Goal: Task Accomplishment & Management: Manage account settings

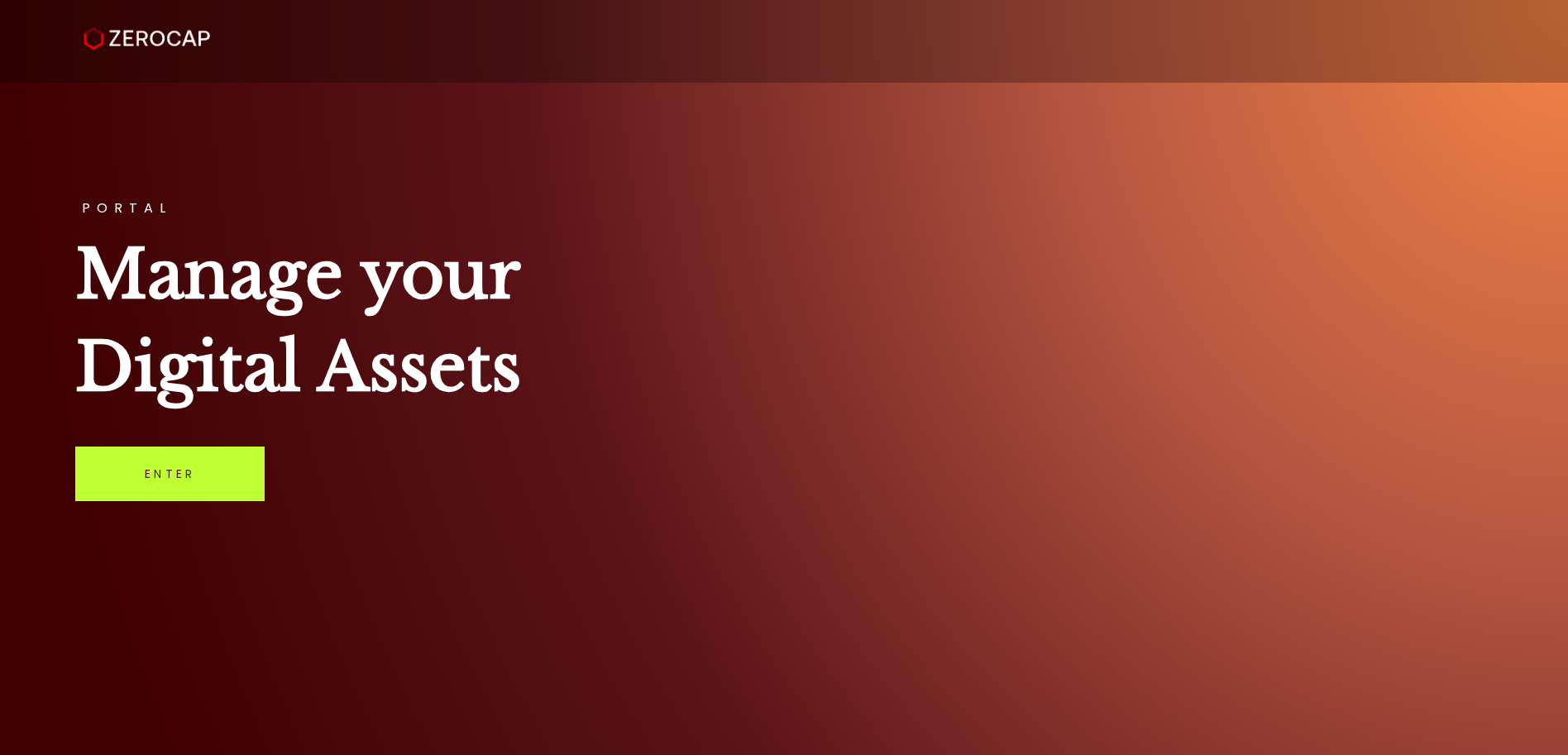
click at [165, 479] on link "Enter" at bounding box center [170, 474] width 189 height 54
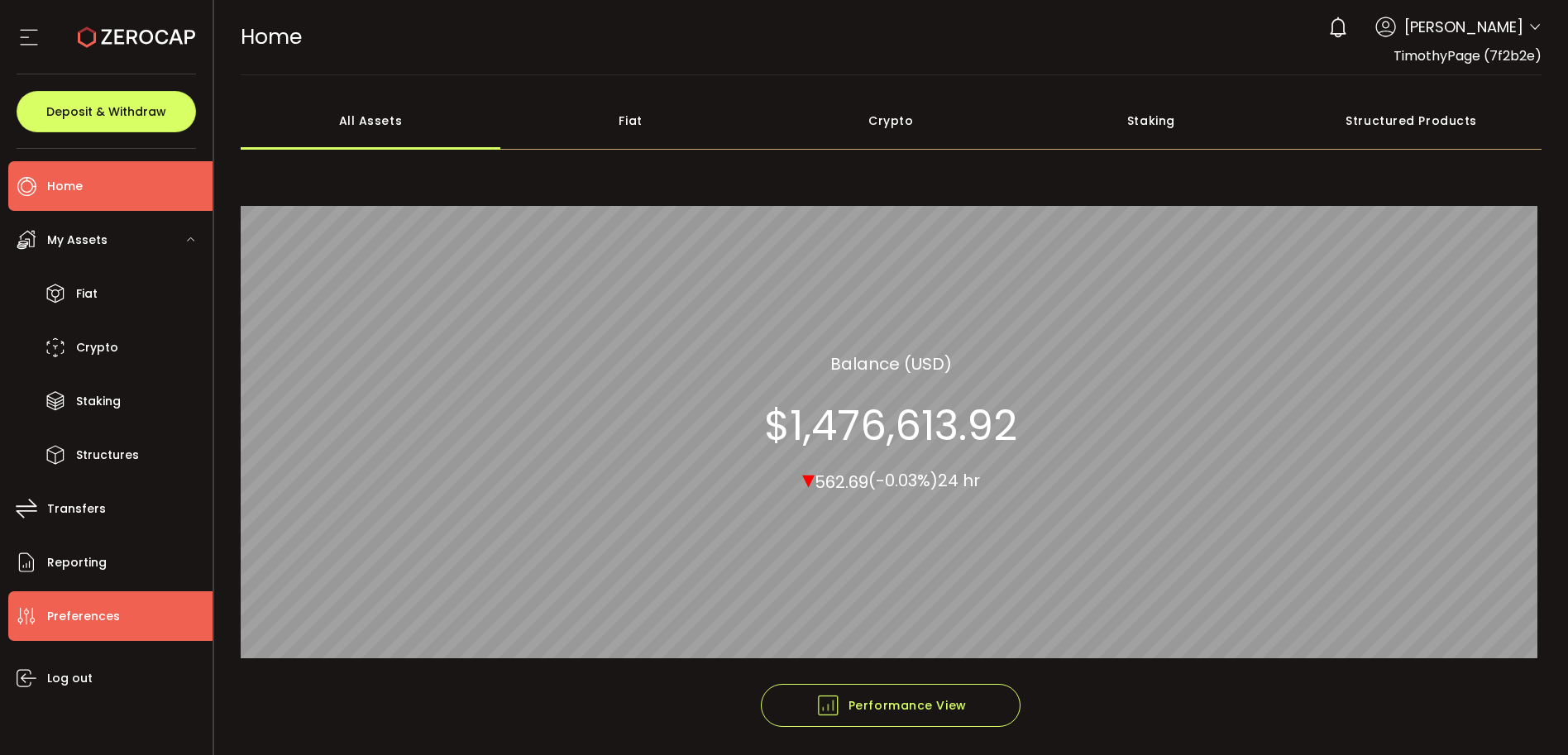
click at [73, 616] on span "Preferences" at bounding box center [83, 616] width 73 height 24
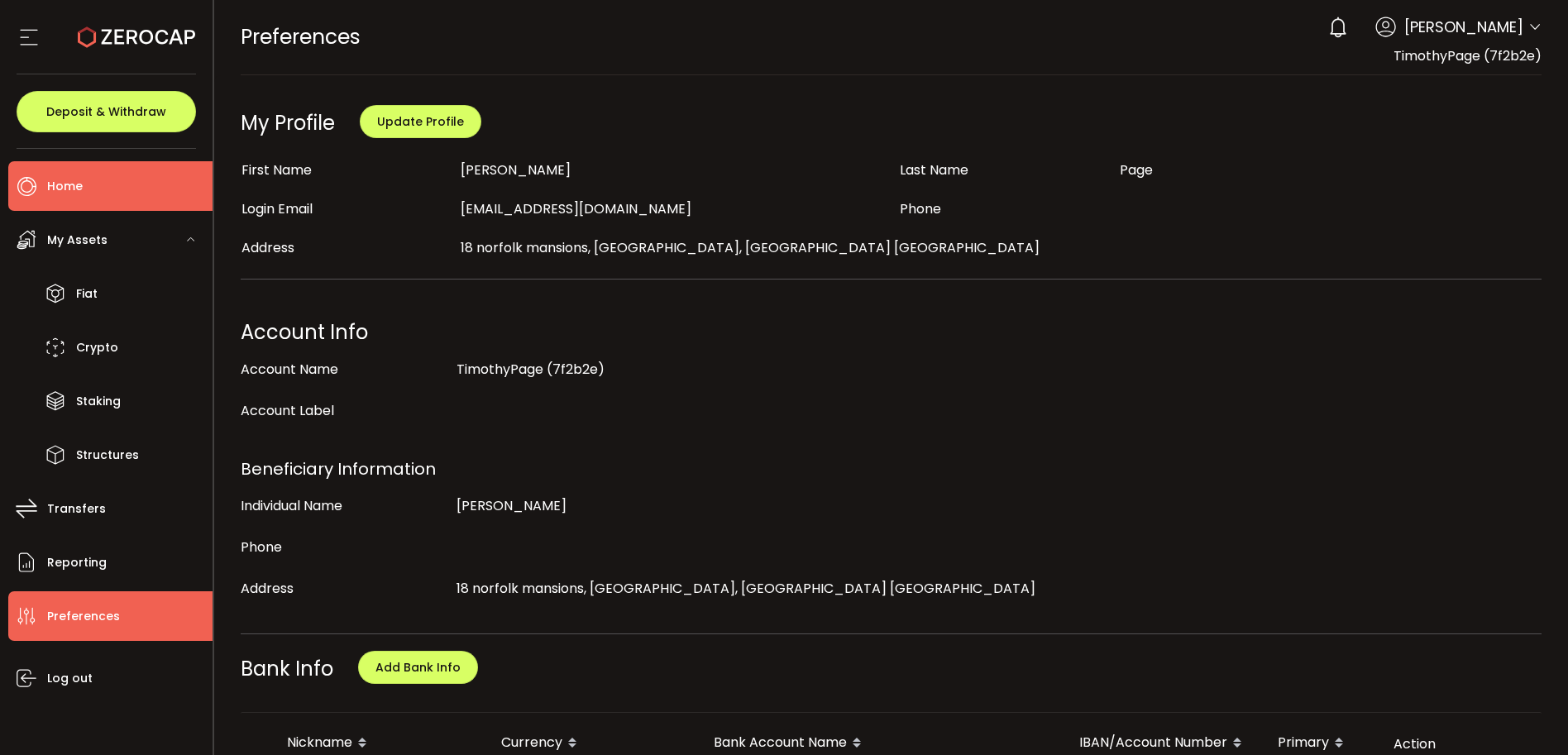
click at [54, 190] on span "Home" at bounding box center [65, 187] width 36 height 24
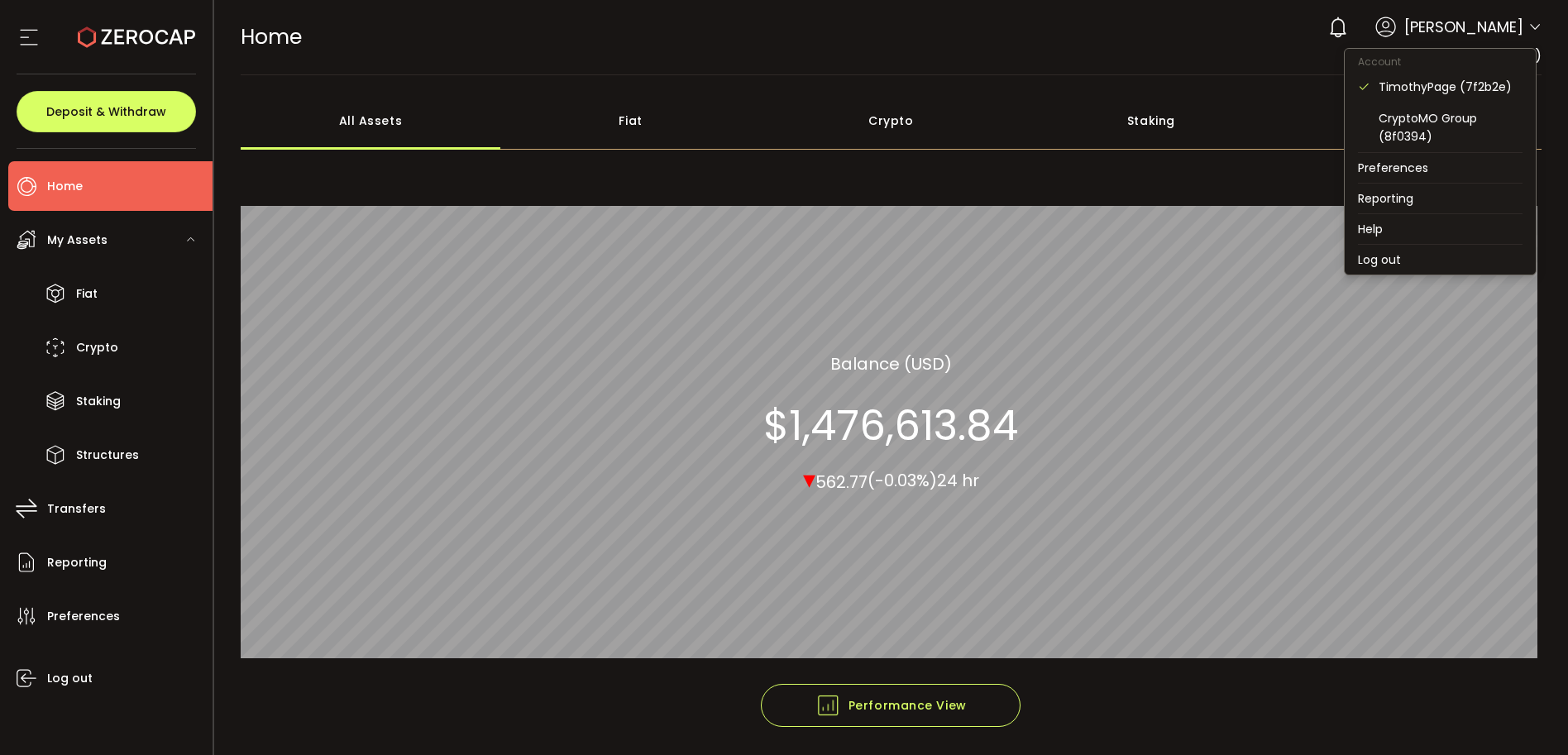
click at [1532, 29] on icon at bounding box center [1535, 27] width 14 height 14
click at [1412, 255] on li "Log out" at bounding box center [1440, 259] width 191 height 30
